Goal: Find specific page/section: Find specific page/section

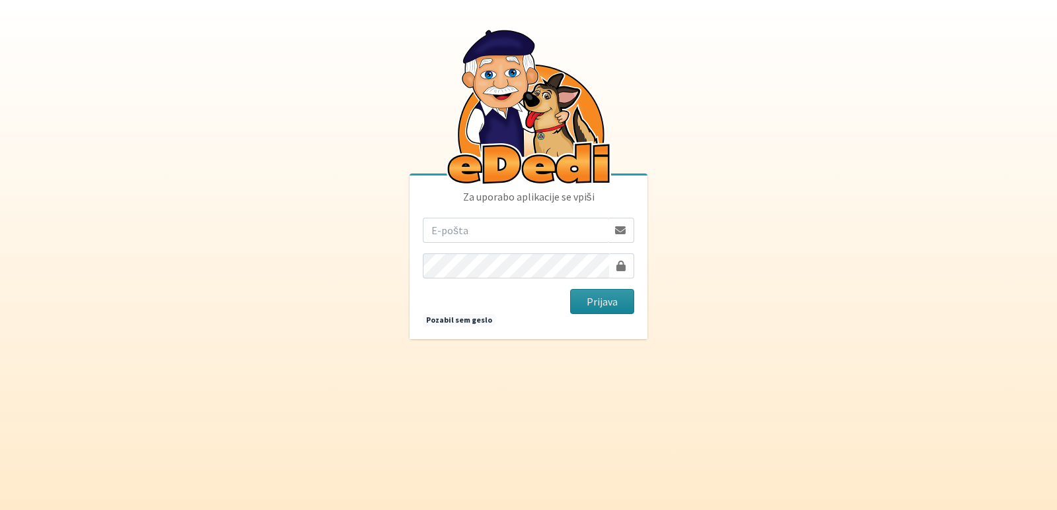
type input "vanja.kopac@gmail.com"
click at [576, 304] on button "Prijava" at bounding box center [602, 301] width 64 height 25
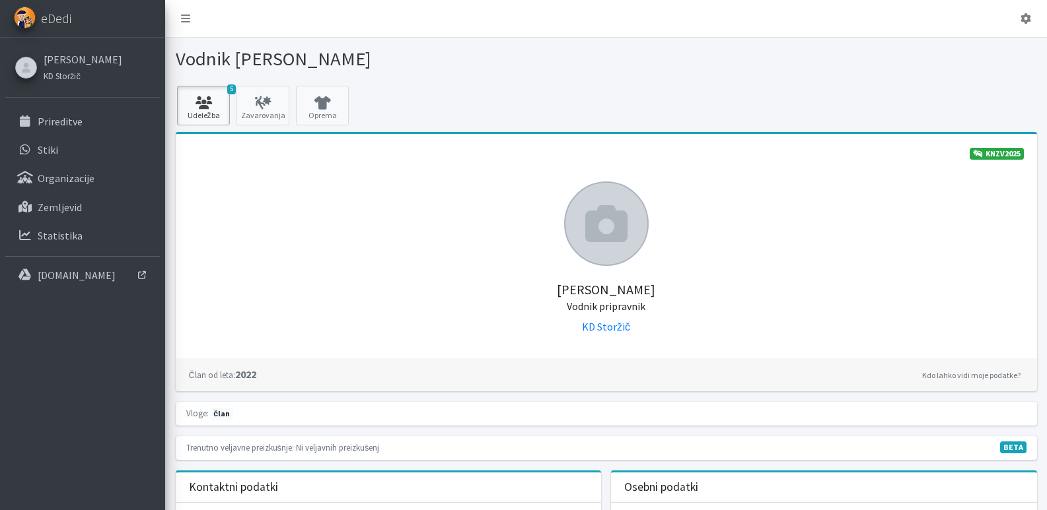
click at [203, 102] on icon at bounding box center [203, 102] width 45 height 13
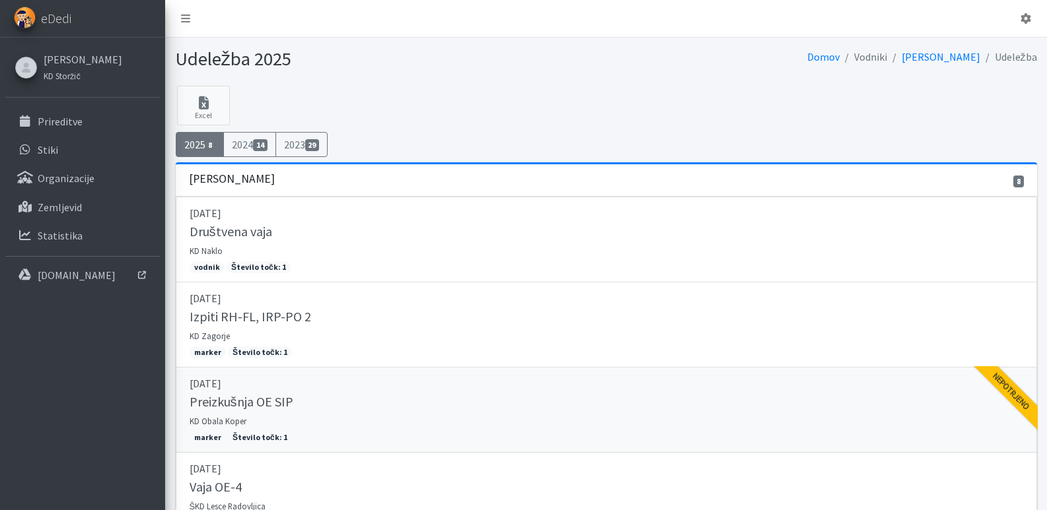
click at [217, 405] on h5 "Preizkušnja OE SIP" at bounding box center [242, 402] width 104 height 16
click at [50, 120] on p "Prireditve" at bounding box center [60, 121] width 45 height 13
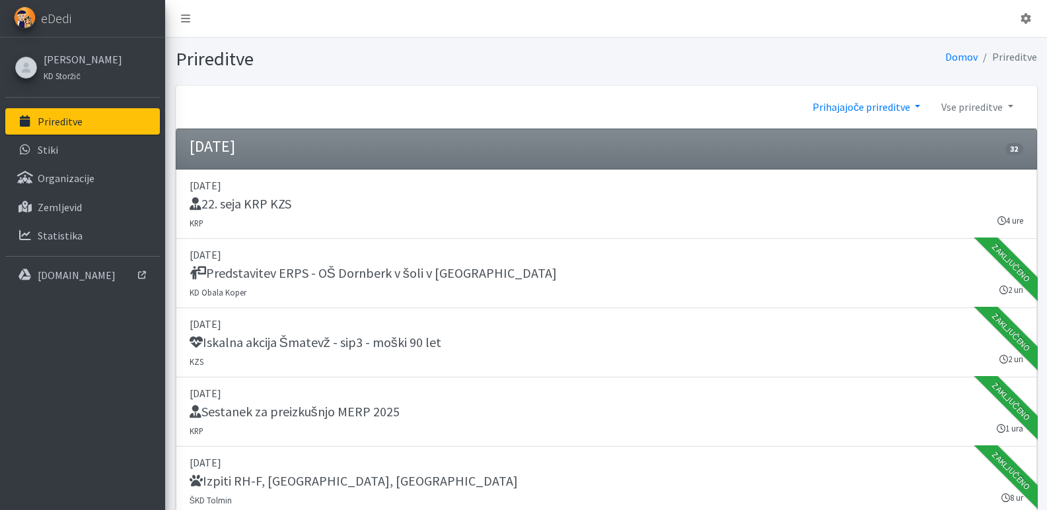
click at [908, 106] on link "Prihajajoče prireditve" at bounding box center [866, 107] width 129 height 26
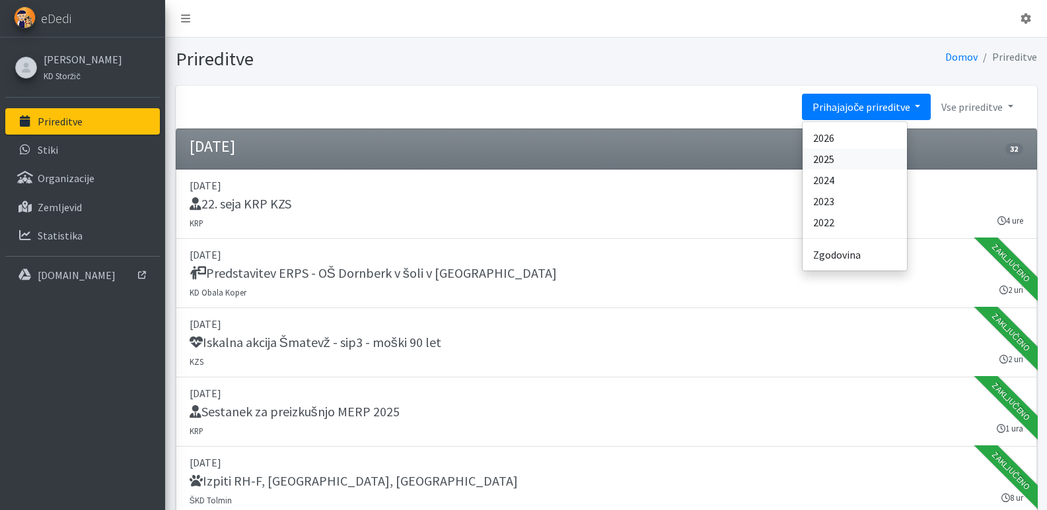
click at [825, 158] on link "2025" at bounding box center [854, 159] width 104 height 21
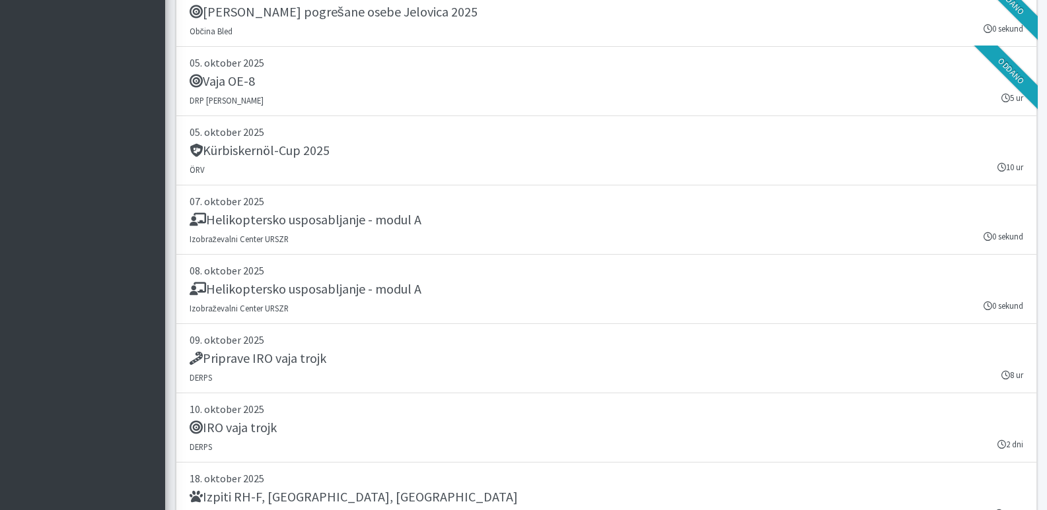
scroll to position [18084, 0]
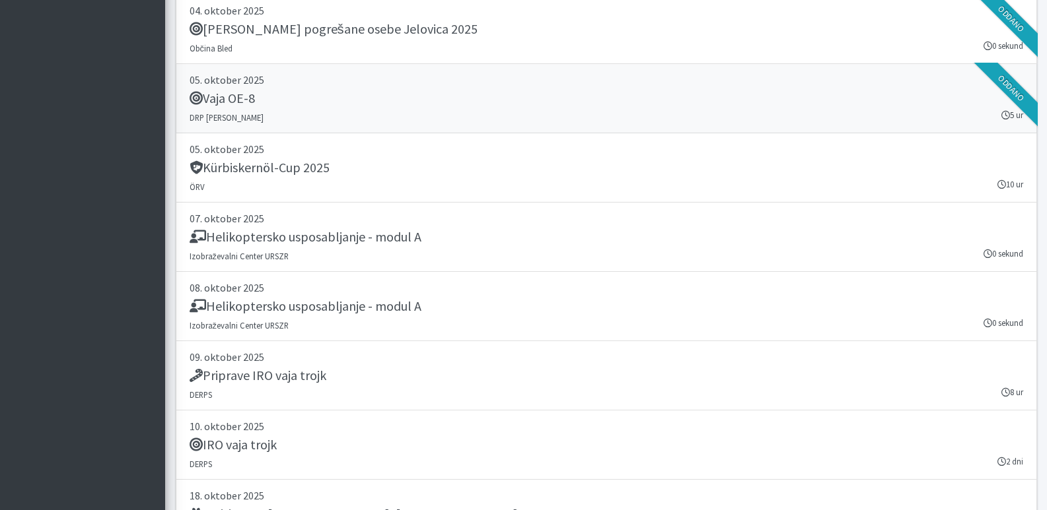
click at [209, 116] on small "DRP Bela Krajina" at bounding box center [227, 117] width 74 height 11
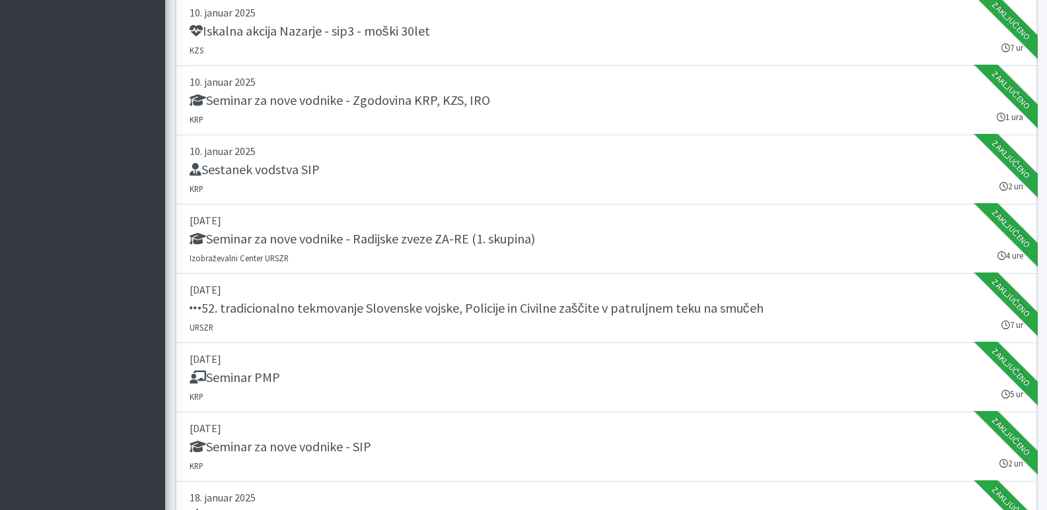
scroll to position [0, 0]
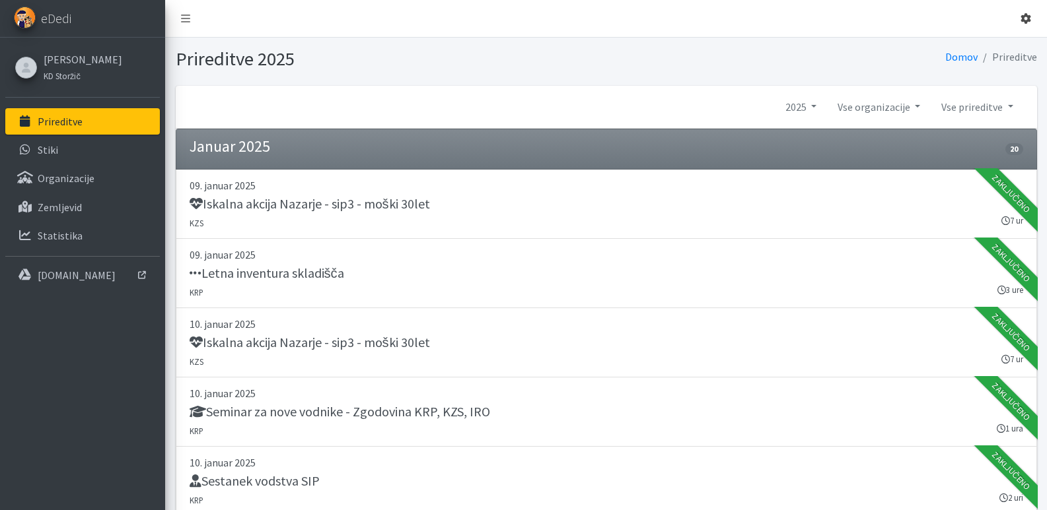
click at [1018, 15] on link at bounding box center [1026, 18] width 32 height 26
click at [969, 48] on link "Odjavi se" at bounding box center [988, 49] width 104 height 21
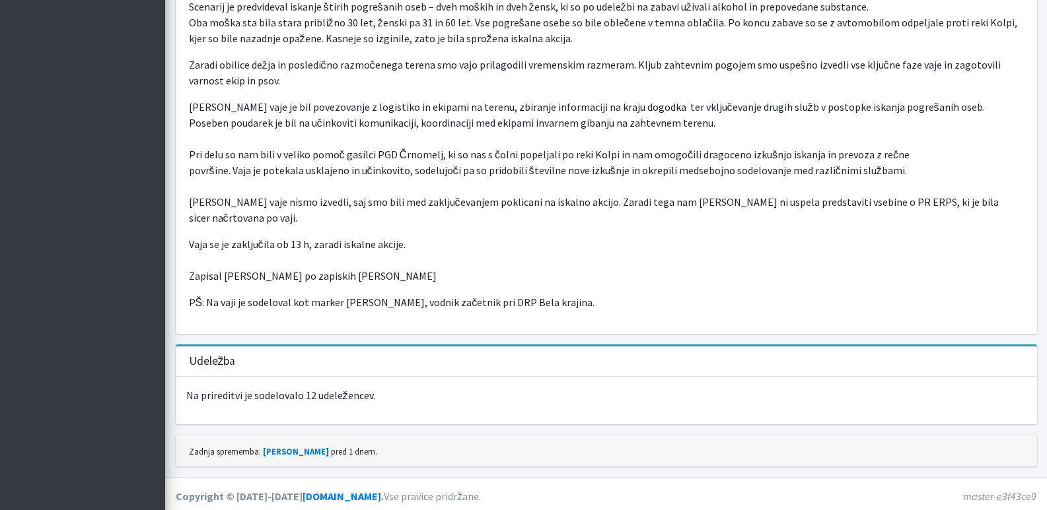
scroll to position [490, 0]
